Goal: Task Accomplishment & Management: Use online tool/utility

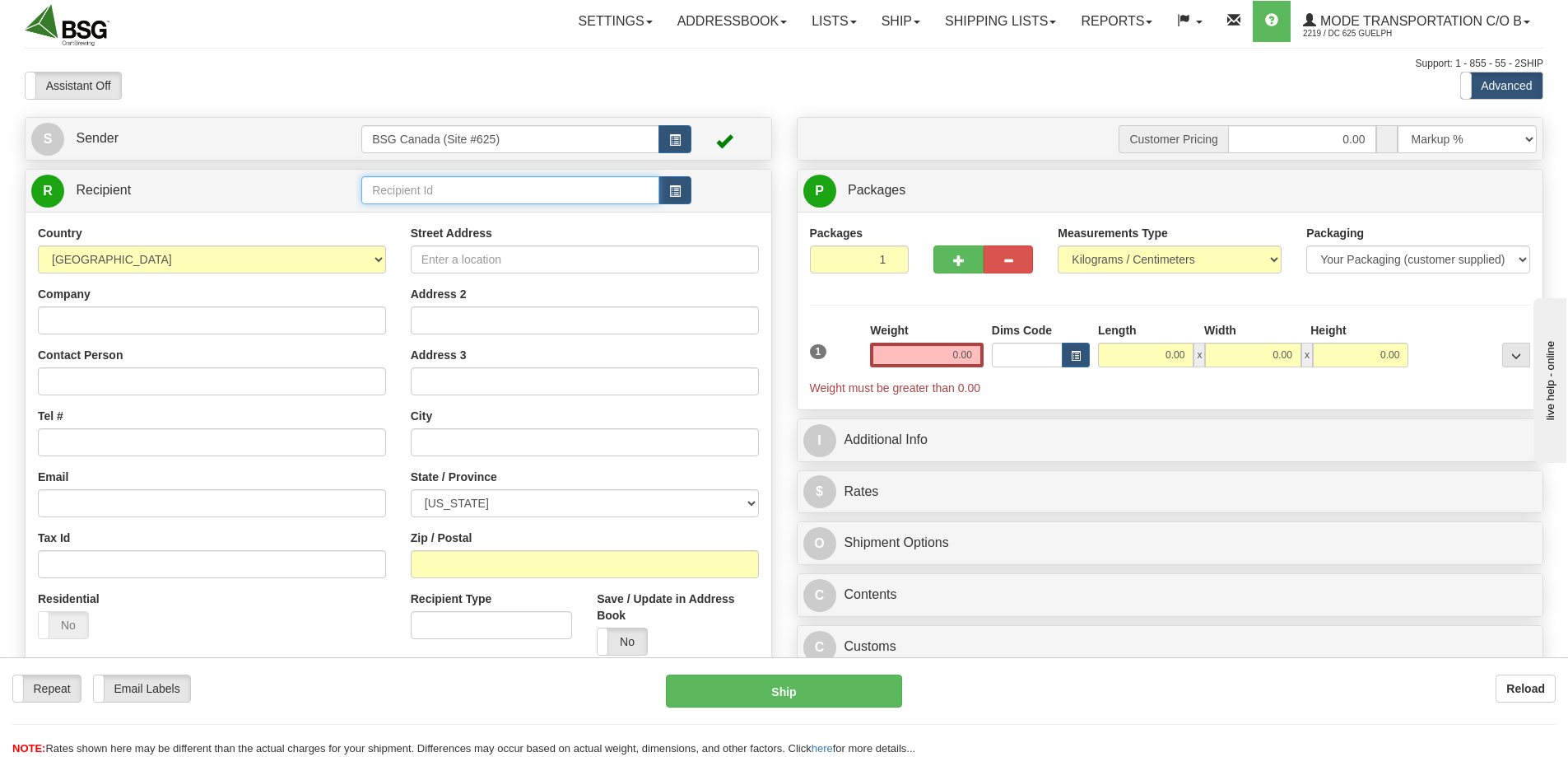
click at [399, 185] on input "text" at bounding box center [510, 190] width 298 height 28
click at [431, 210] on div "ESSENCIA DISTRIBUTORS LTD" at bounding box center [507, 216] width 282 height 18
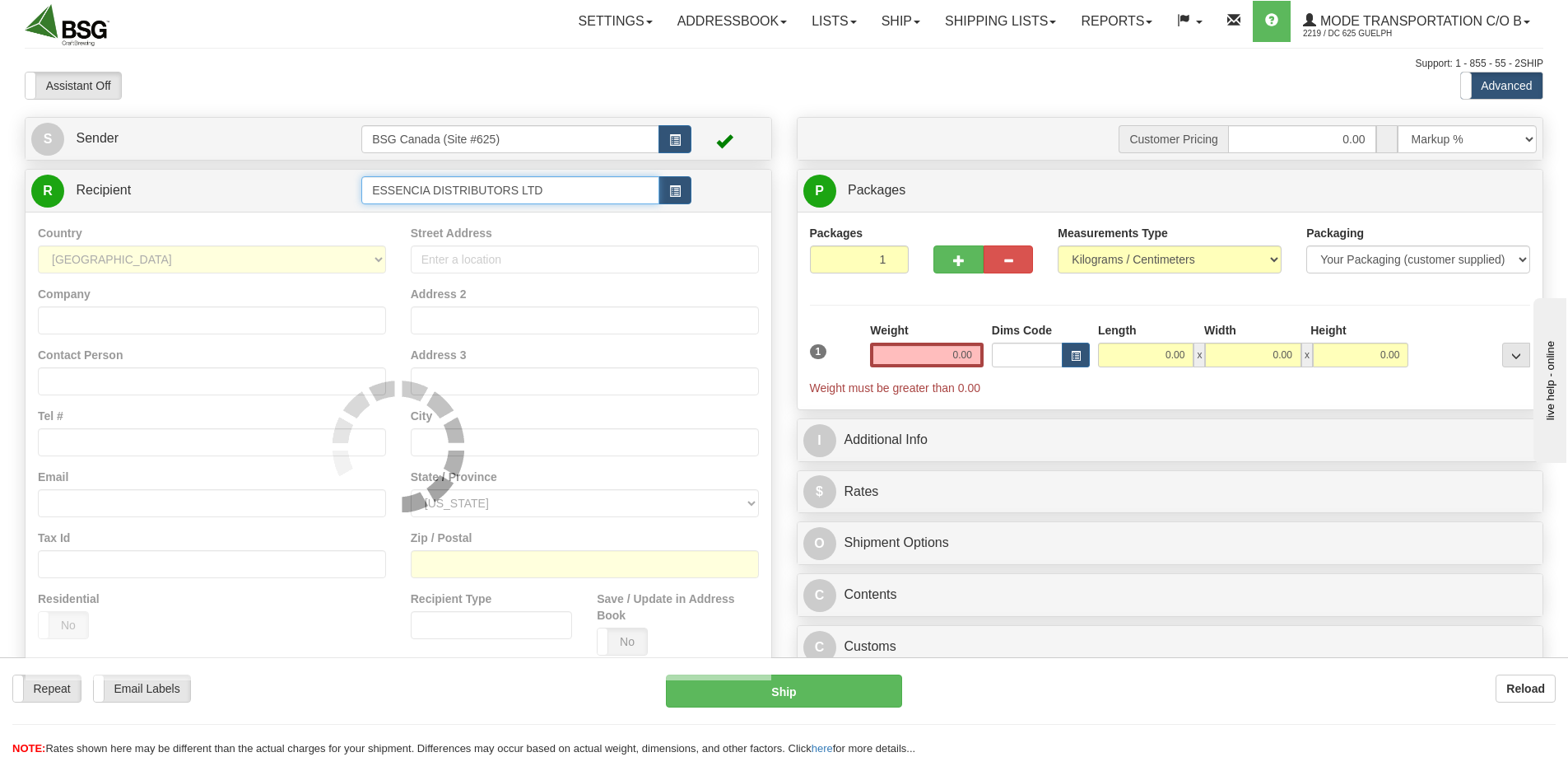
type input "ESSENCIA DISTRIBUTORS LTD"
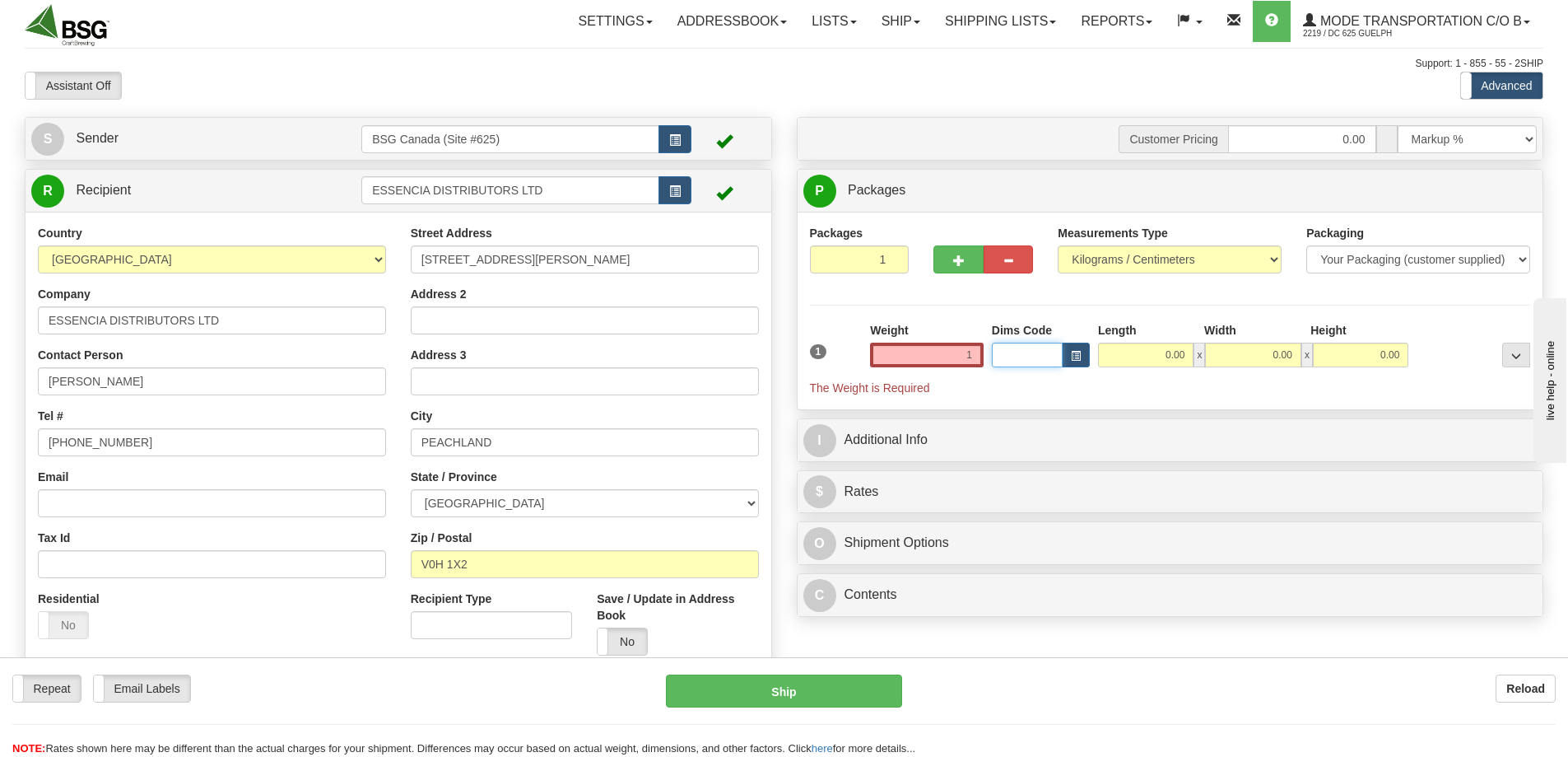
type input "1.00"
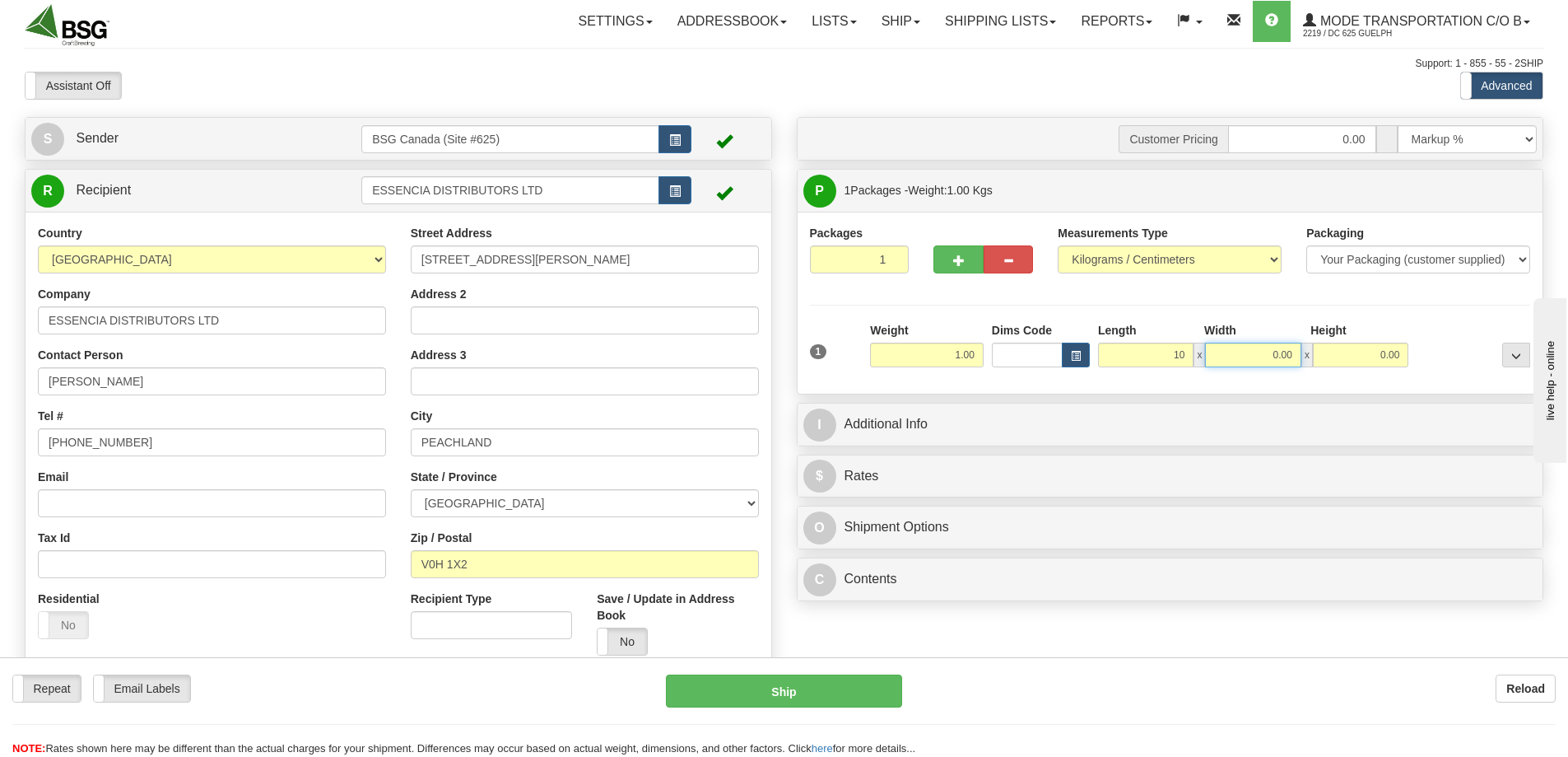
type input "10.00"
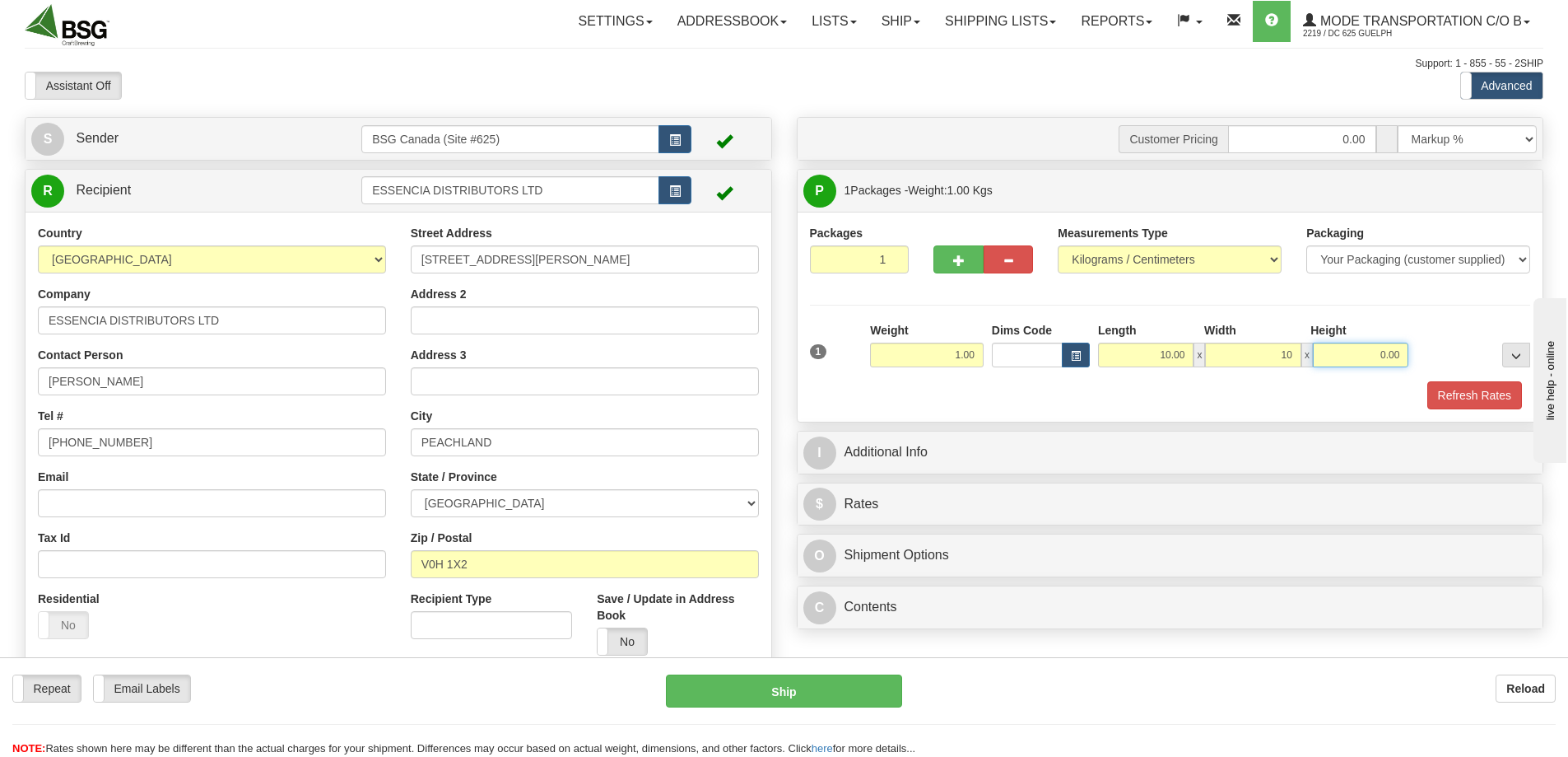
type input "10.00"
drag, startPoint x: 1477, startPoint y: 401, endPoint x: 1487, endPoint y: 401, distance: 10.0
click at [1477, 401] on button "Refresh Rates" at bounding box center [1475, 396] width 95 height 28
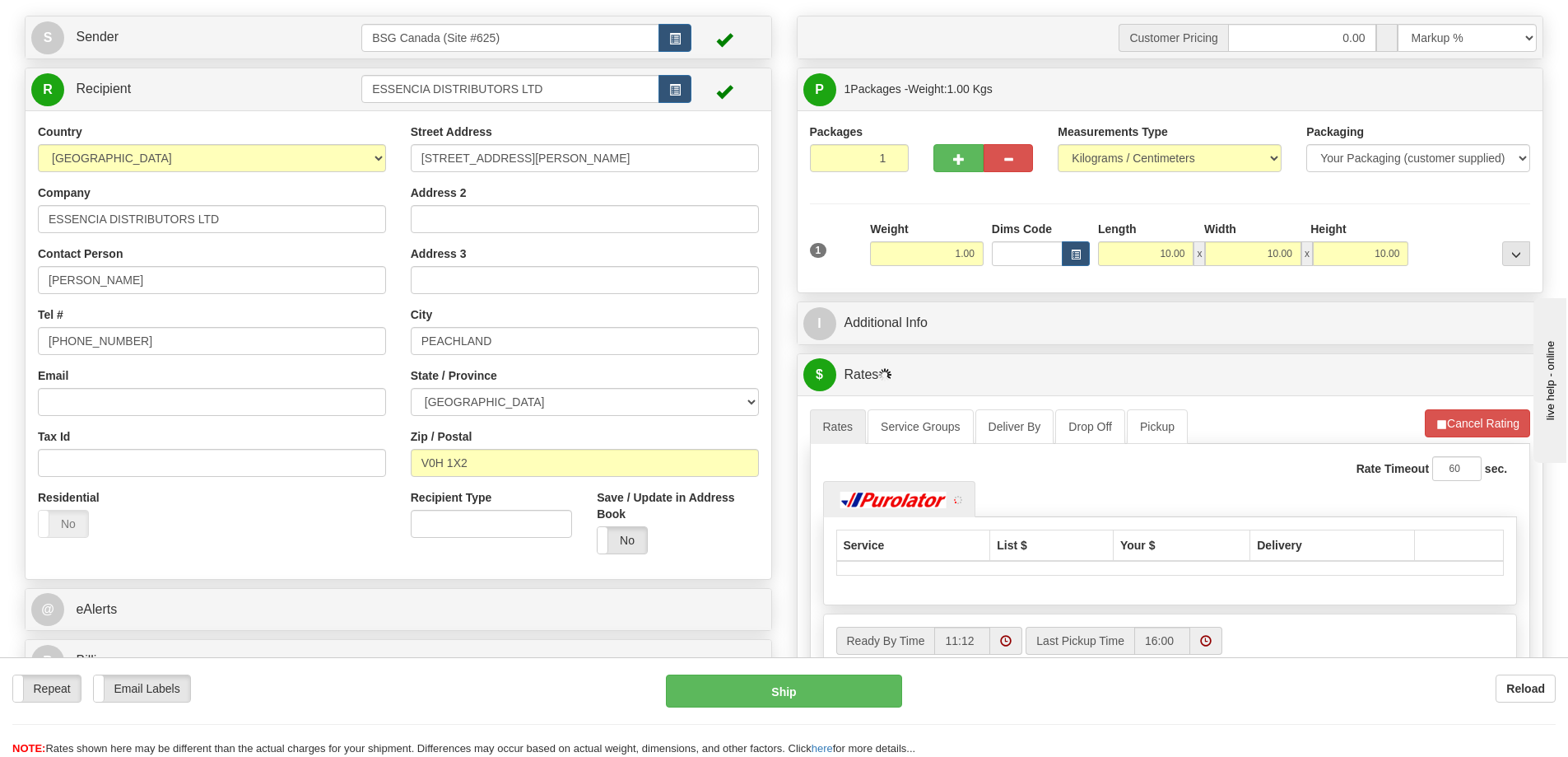
scroll to position [247, 0]
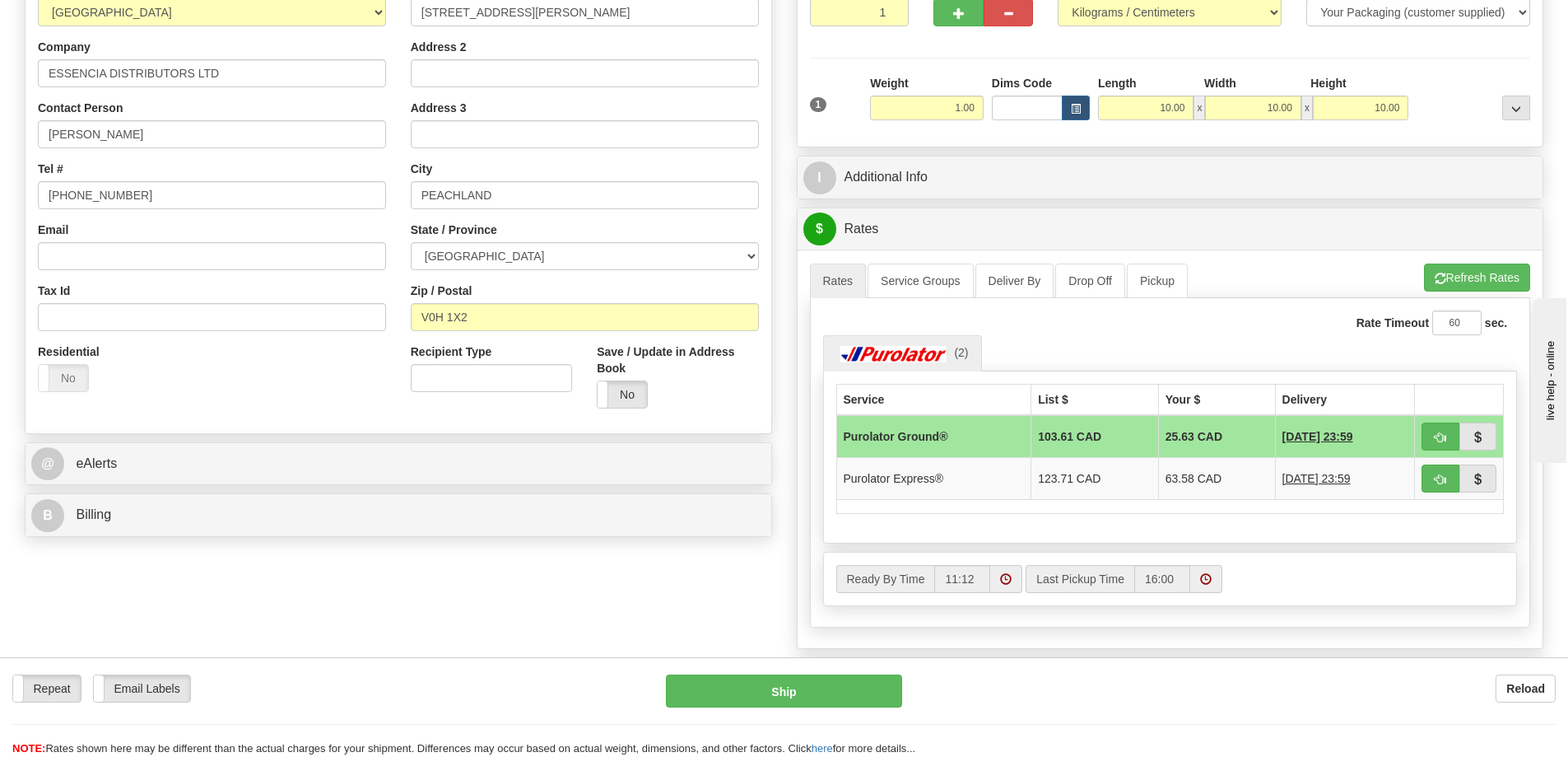
click at [415, 568] on div "S Sender BSG Canada (Site #625)" at bounding box center [784, 315] width 1544 height 891
